Goal: Navigation & Orientation: Find specific page/section

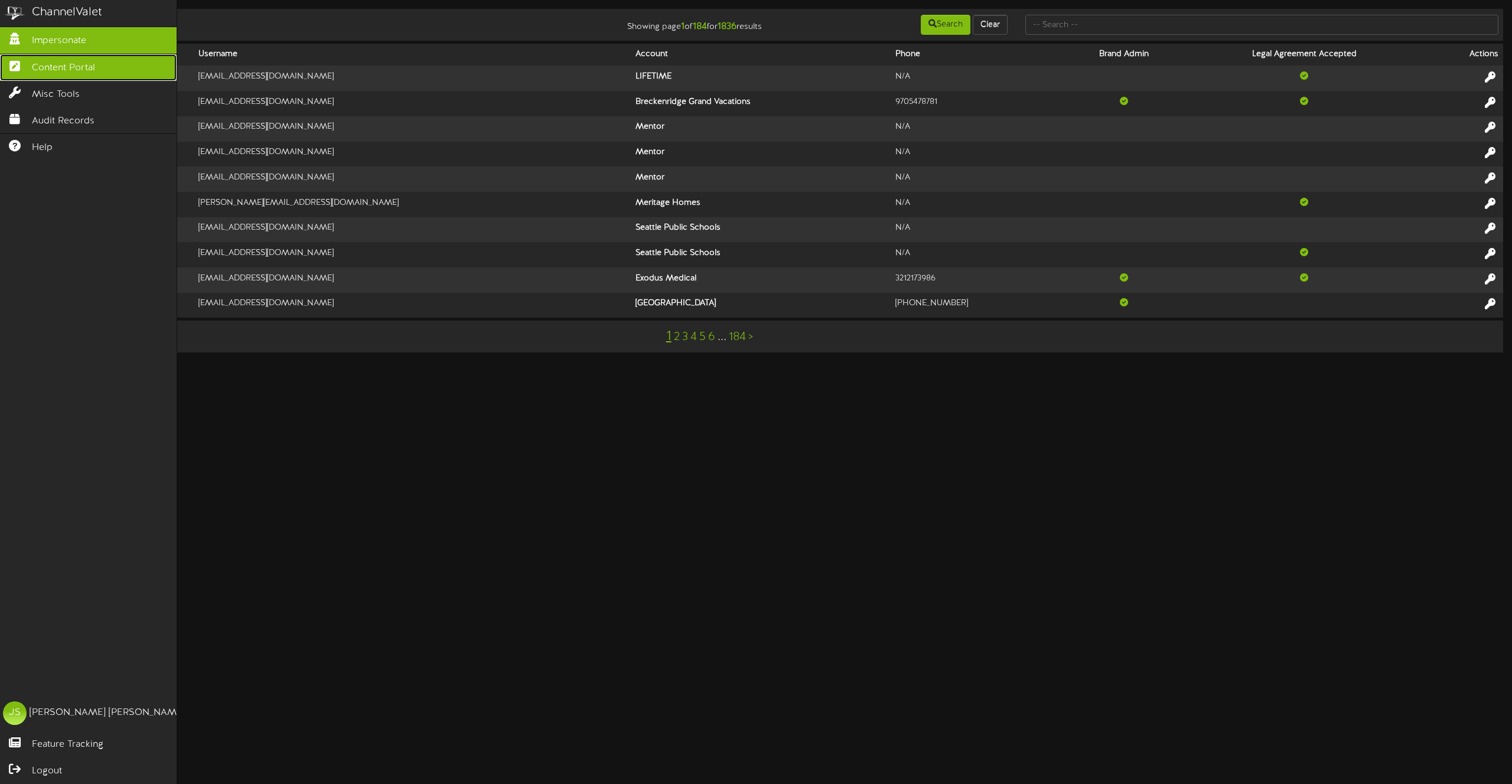
click at [55, 77] on link "Content Portal" at bounding box center [88, 67] width 177 height 26
